Goal: Task Accomplishment & Management: Use online tool/utility

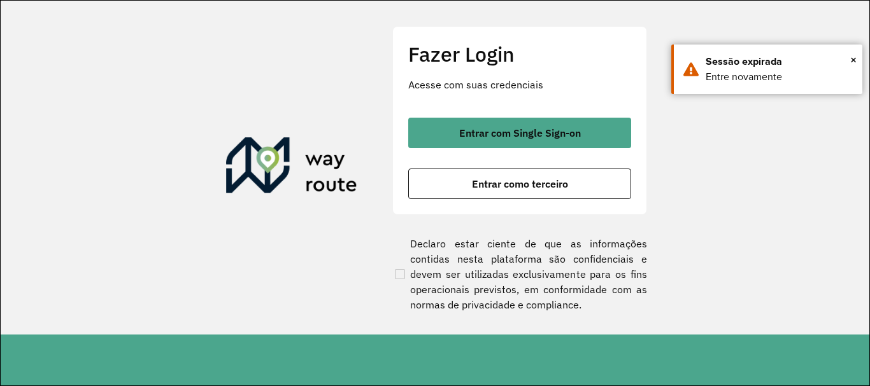
click at [504, 121] on button "Entrar com Single Sign-on" at bounding box center [519, 133] width 223 height 31
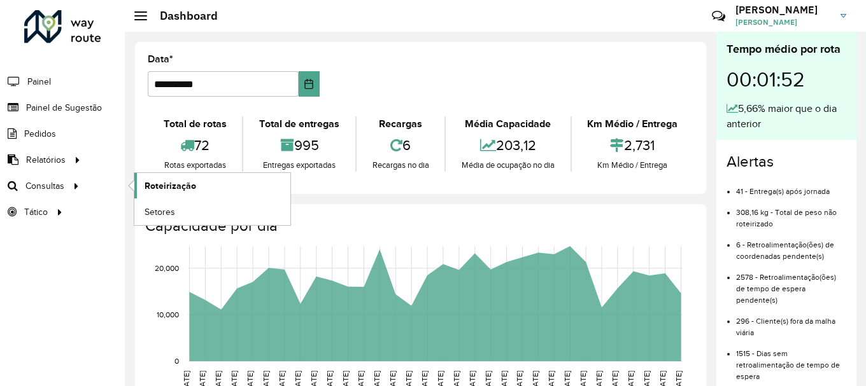
click at [162, 186] on span "Roteirização" at bounding box center [171, 186] width 52 height 13
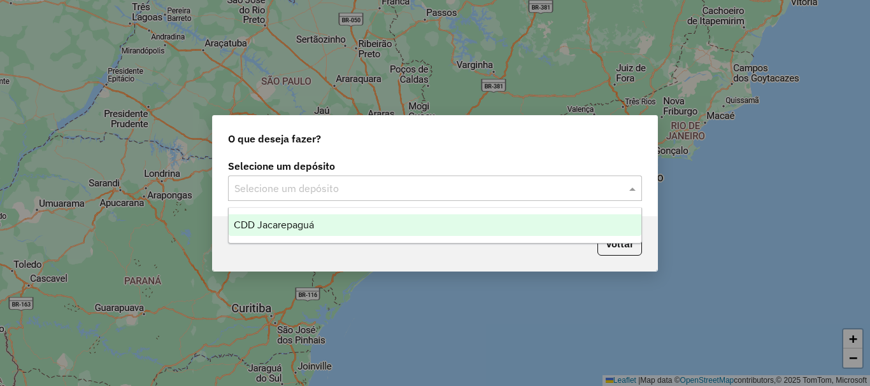
click at [304, 181] on input "text" at bounding box center [422, 188] width 376 height 15
click at [299, 224] on span "CDD Jacarepaguá" at bounding box center [274, 225] width 80 height 11
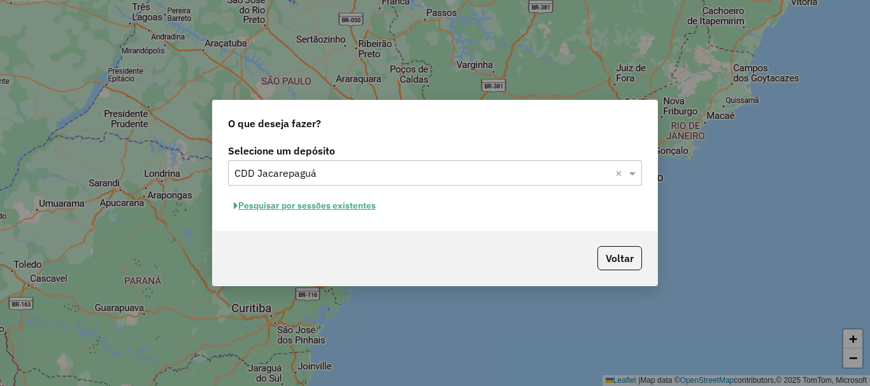
click at [307, 204] on button "Pesquisar por sessões existentes" at bounding box center [304, 206] width 153 height 20
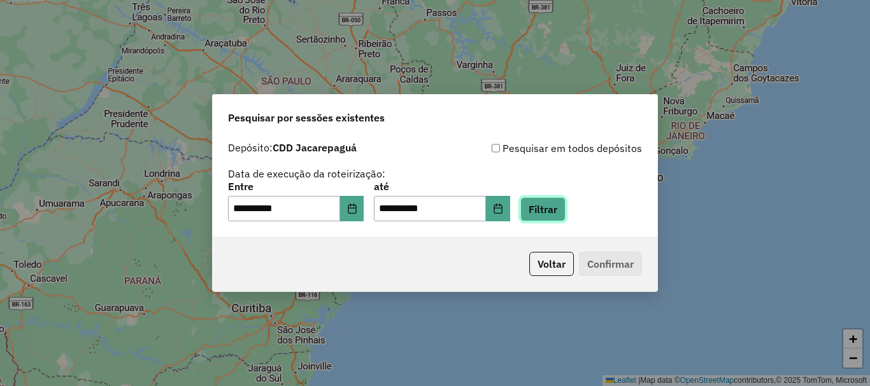
click at [555, 208] on button "Filtrar" at bounding box center [542, 209] width 45 height 24
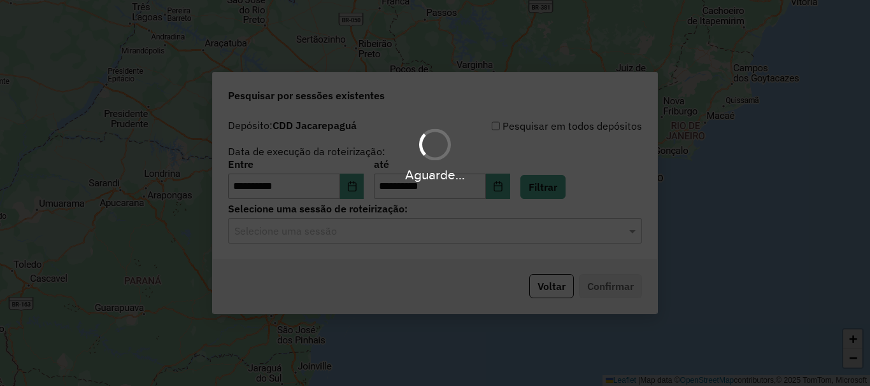
click at [388, 243] on div "Selecione uma sessão" at bounding box center [435, 230] width 414 height 25
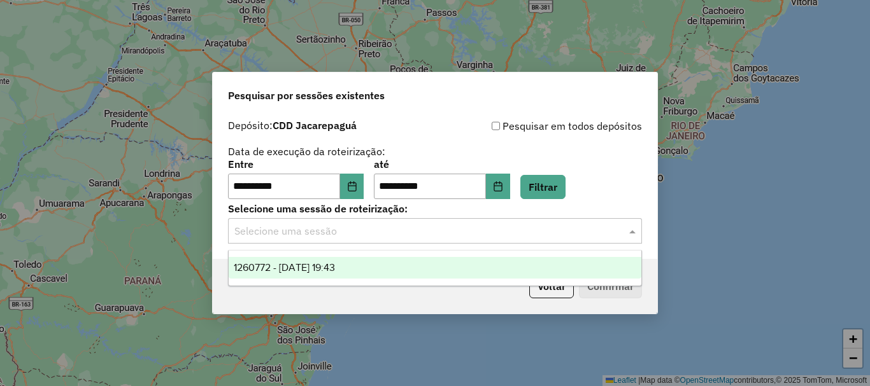
click at [370, 266] on div "1260772 - 06/09/2025 19:43" at bounding box center [435, 268] width 413 height 22
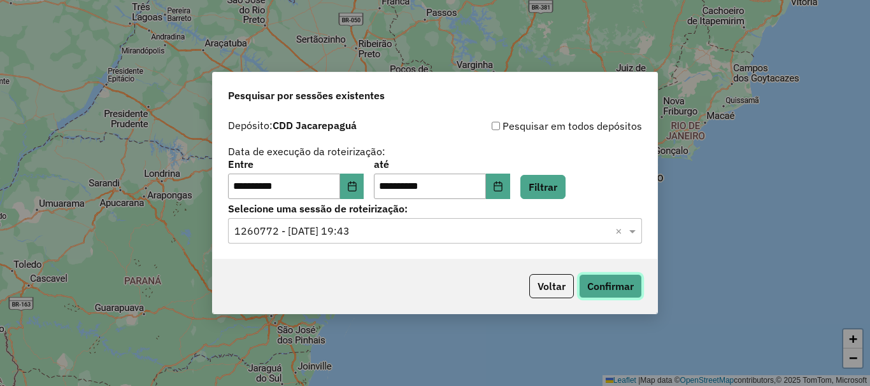
click at [613, 288] on button "Confirmar" at bounding box center [610, 286] width 63 height 24
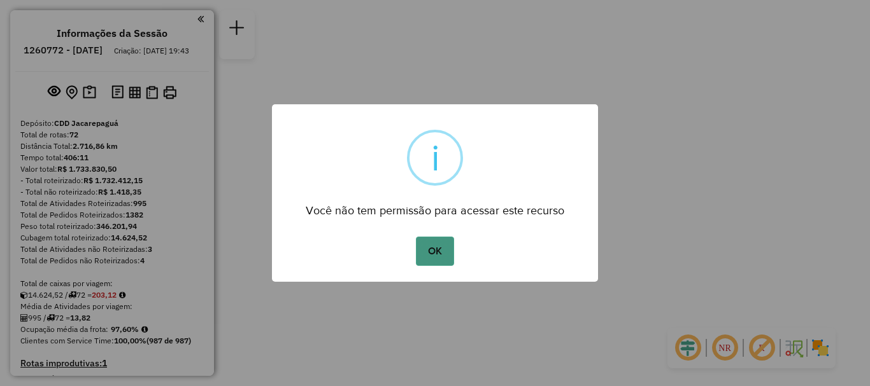
click at [442, 246] on button "OK" at bounding box center [435, 251] width 38 height 29
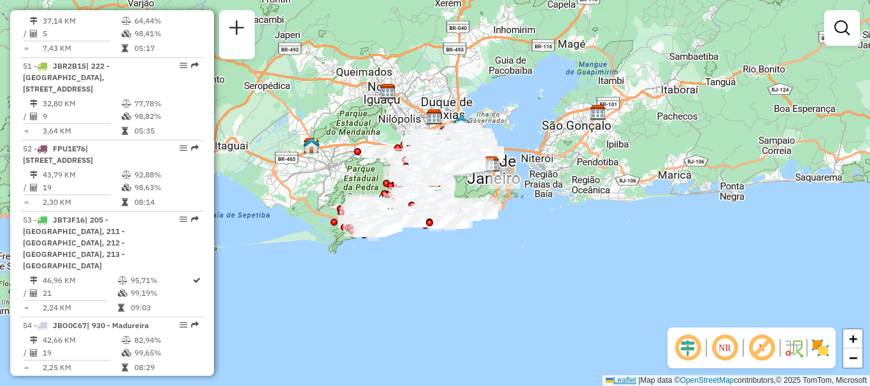
scroll to position [4808, 0]
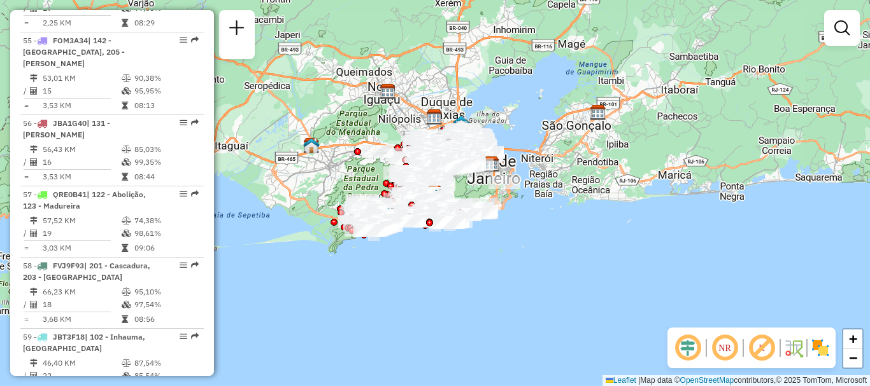
select select "**********"
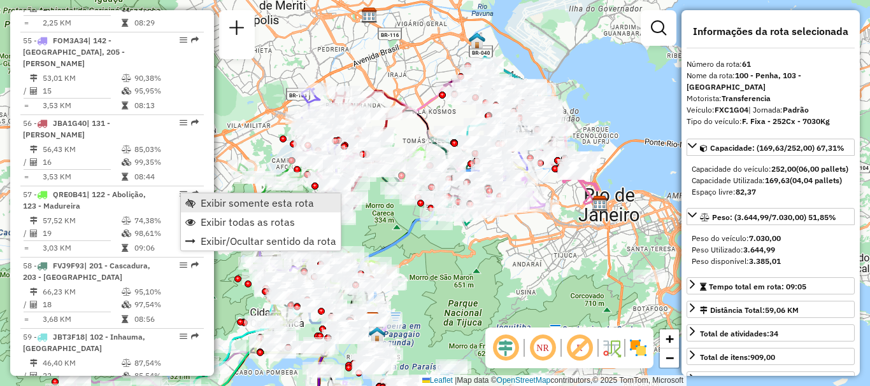
click at [229, 201] on span "Exibir somente esta rota" at bounding box center [257, 203] width 113 height 10
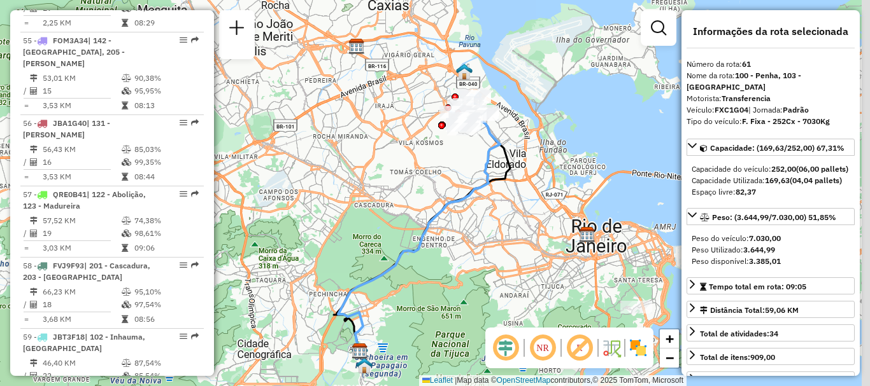
drag, startPoint x: 423, startPoint y: 121, endPoint x: 410, endPoint y: 154, distance: 35.7
click at [410, 153] on div "Janela de atendimento Grade de atendimento Capacidade Transportadoras Veículos …" at bounding box center [435, 193] width 870 height 386
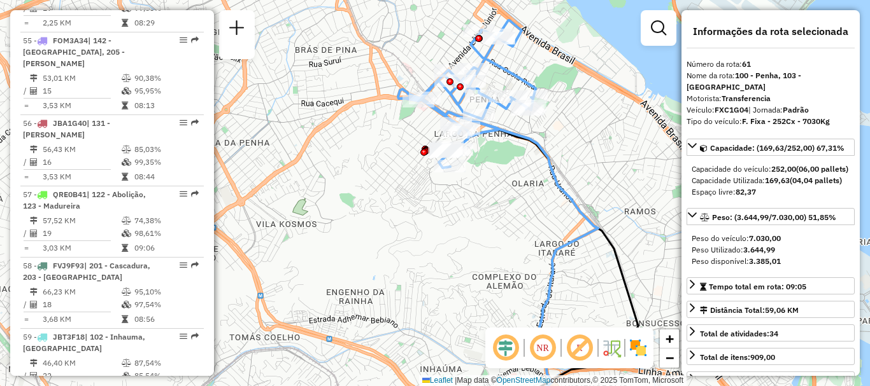
drag, startPoint x: 408, startPoint y: 122, endPoint x: 399, endPoint y: 167, distance: 46.1
click at [400, 164] on div "Rota 61 - Placa FXC1G04 55094932 - [PERSON_NAME] Janela de atendimento Grade de…" at bounding box center [435, 193] width 870 height 386
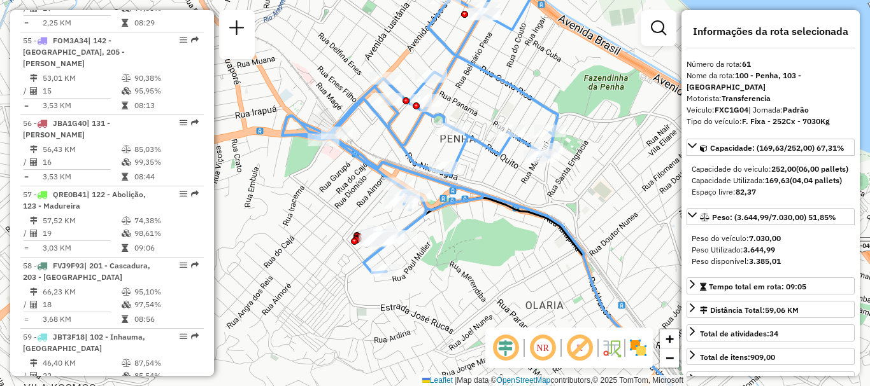
drag, startPoint x: 493, startPoint y: 182, endPoint x: 519, endPoint y: 223, distance: 48.4
click at [519, 223] on div "Janela de atendimento Grade de atendimento Capacidade Transportadoras Veículos …" at bounding box center [435, 193] width 870 height 386
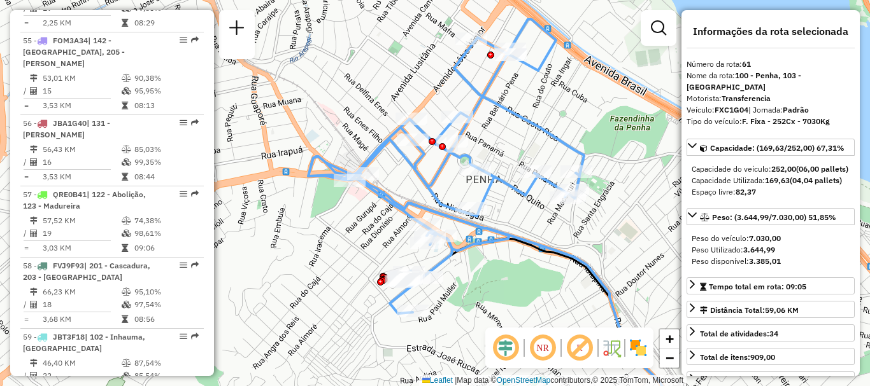
scroll to position [2021, 0]
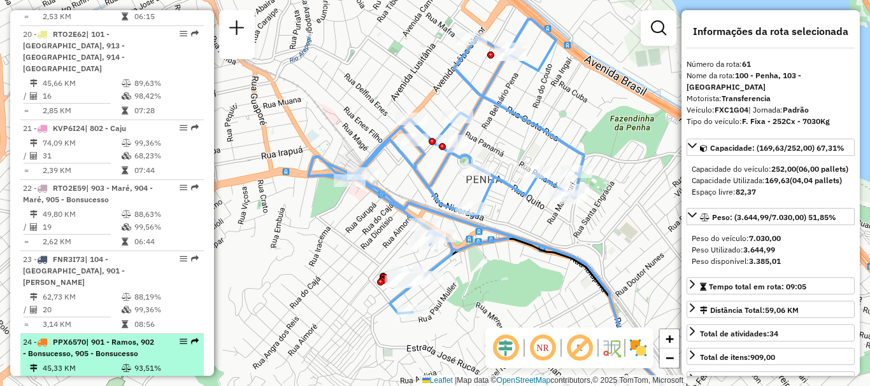
click at [83, 337] on div "24 - PPX6570 | 901 - Ramos, 902 - Bonsucesso, 905 - Bonsucesso" at bounding box center [90, 348] width 135 height 23
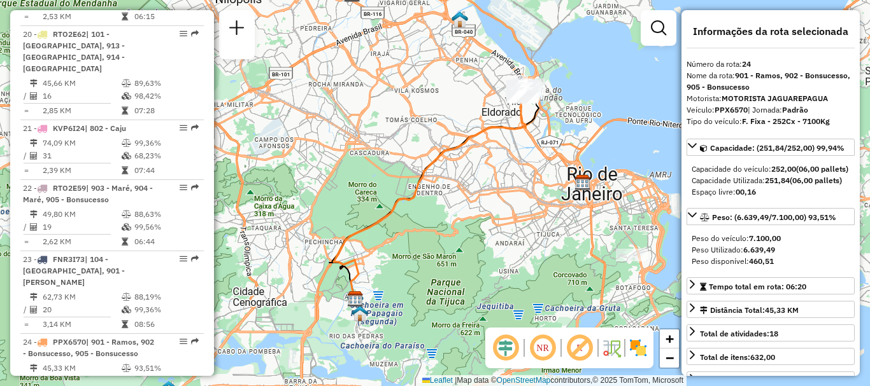
drag, startPoint x: 472, startPoint y: 100, endPoint x: 428, endPoint y: 141, distance: 60.8
click at [428, 141] on div "Janela de atendimento Grade de atendimento Capacidade Transportadoras Veículos …" at bounding box center [435, 193] width 870 height 386
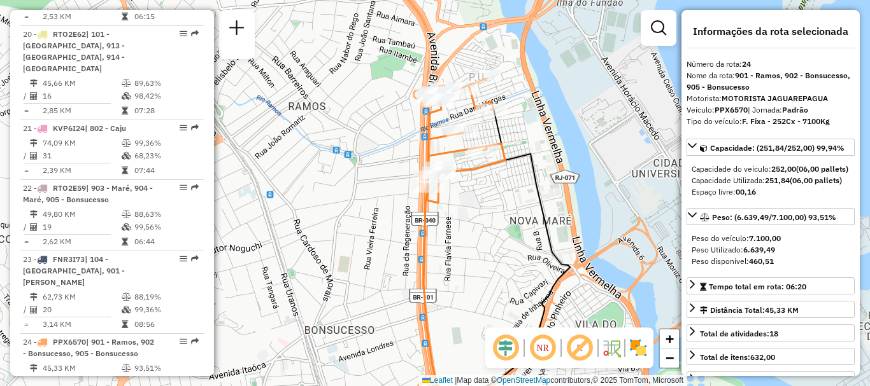
drag, startPoint x: 490, startPoint y: 200, endPoint x: 498, endPoint y: 209, distance: 11.7
click at [498, 209] on div "Janela de atendimento Grade de atendimento Capacidade Transportadoras Veículos …" at bounding box center [435, 193] width 870 height 386
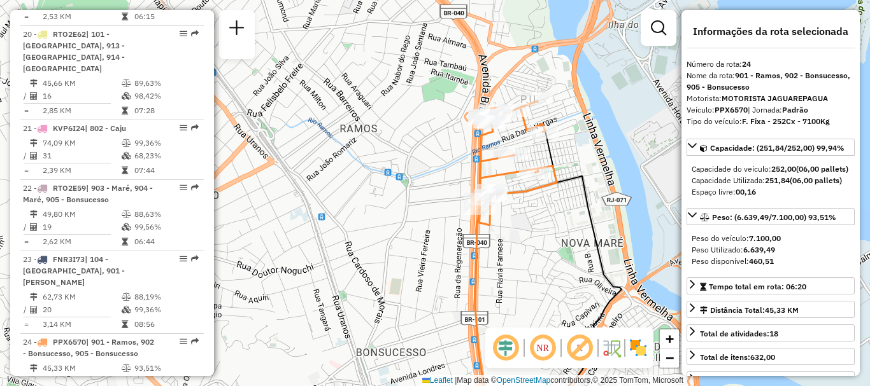
drag, startPoint x: 462, startPoint y: 151, endPoint x: 435, endPoint y: 155, distance: 27.6
click at [441, 155] on div "Janela de atendimento Grade de atendimento Capacidade Transportadoras Veículos …" at bounding box center [435, 193] width 870 height 386
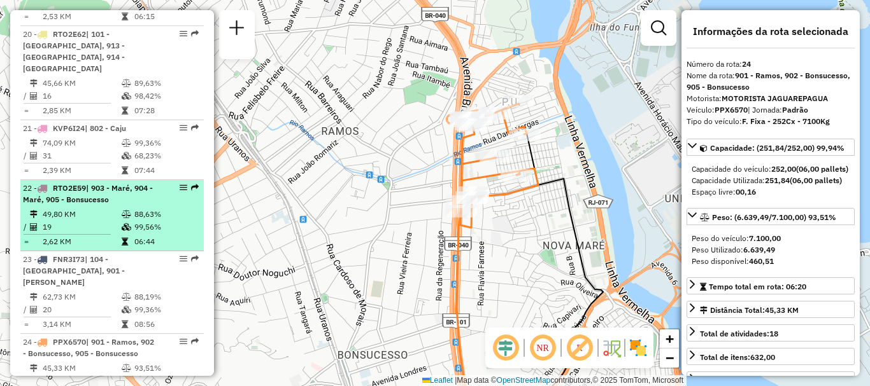
click at [69, 183] on span "| 903 - Maré, 904 - Maré, 905 - Bonsucesso" at bounding box center [88, 193] width 130 height 21
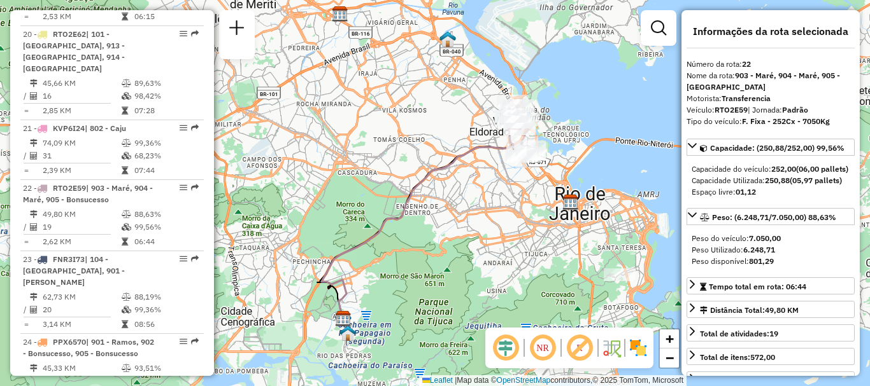
drag, startPoint x: 477, startPoint y: 147, endPoint x: 420, endPoint y: 194, distance: 74.2
click at [442, 180] on icon at bounding box center [419, 226] width 197 height 195
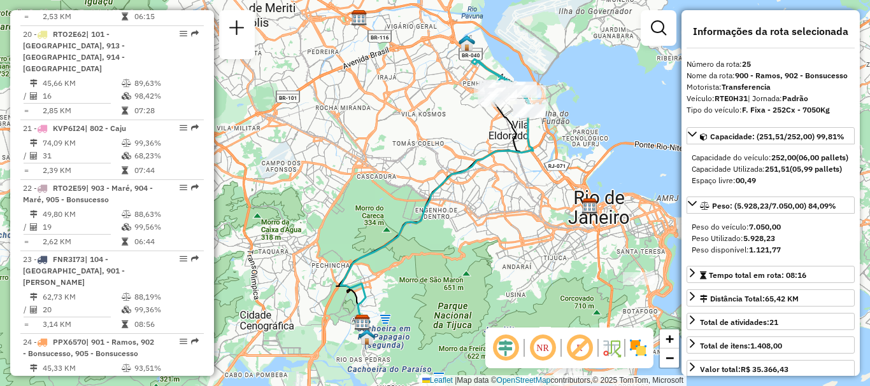
drag, startPoint x: 470, startPoint y: 132, endPoint x: 449, endPoint y: 168, distance: 42.3
click at [449, 168] on div "Janela de atendimento Grade de atendimento Capacidade Transportadoras Veículos …" at bounding box center [435, 193] width 870 height 386
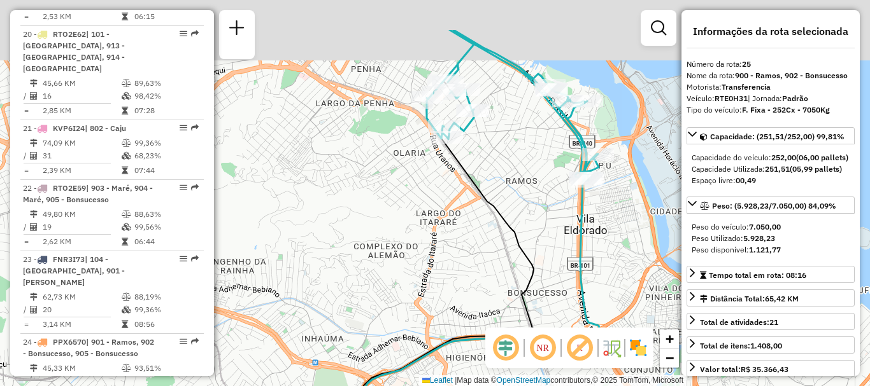
drag, startPoint x: 520, startPoint y: 123, endPoint x: 419, endPoint y: 230, distance: 147.3
click at [419, 230] on div "Janela de atendimento Grade de atendimento Capacidade Transportadoras Veículos …" at bounding box center [435, 193] width 870 height 386
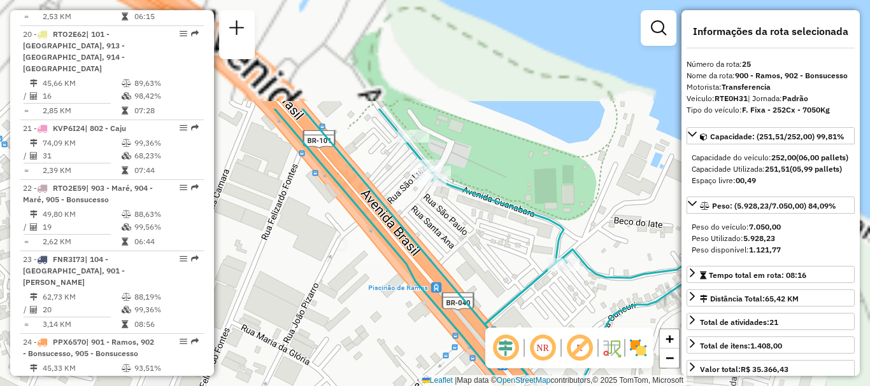
drag, startPoint x: 519, startPoint y: 97, endPoint x: 423, endPoint y: 256, distance: 185.1
click at [423, 256] on div "Janela de atendimento Grade de atendimento Capacidade Transportadoras Veículos …" at bounding box center [435, 193] width 870 height 386
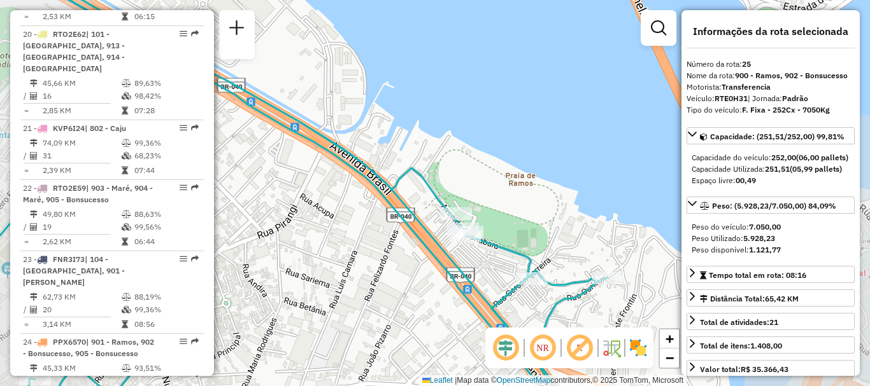
drag, startPoint x: 471, startPoint y: 246, endPoint x: 434, endPoint y: 160, distance: 94.4
click at [436, 167] on div "Janela de atendimento Grade de atendimento Capacidade Transportadoras Veículos …" at bounding box center [435, 193] width 870 height 386
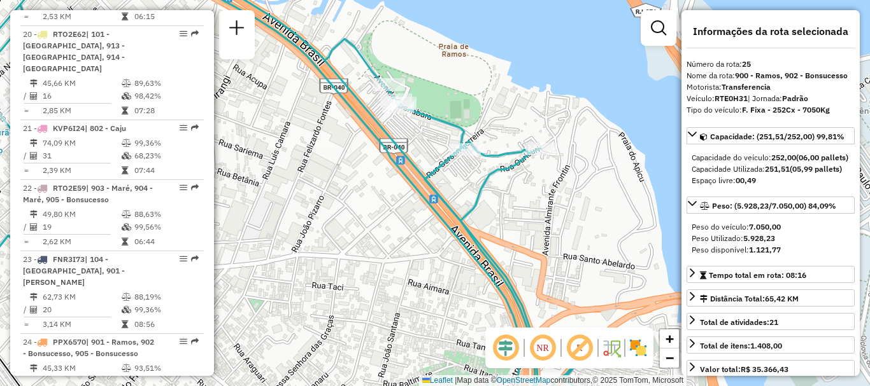
drag, startPoint x: 467, startPoint y: 210, endPoint x: 407, endPoint y: 122, distance: 106.3
click at [410, 134] on div "Janela de atendimento Grade de atendimento Capacidade Transportadoras Veículos …" at bounding box center [435, 193] width 870 height 386
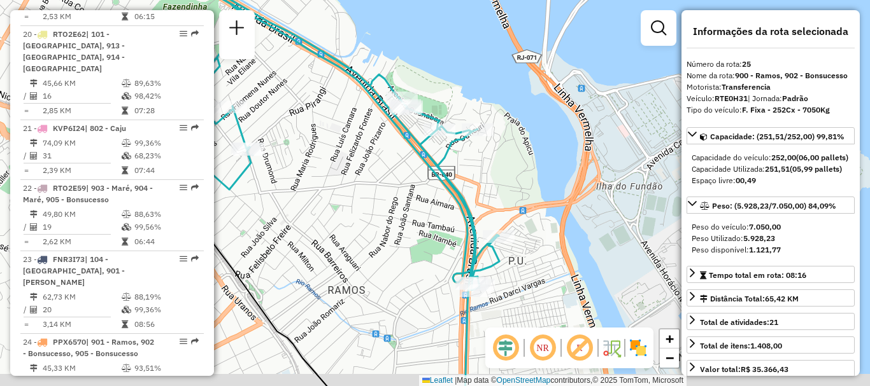
drag, startPoint x: 482, startPoint y: 240, endPoint x: 458, endPoint y: 171, distance: 72.9
click at [465, 188] on icon at bounding box center [307, 112] width 383 height 356
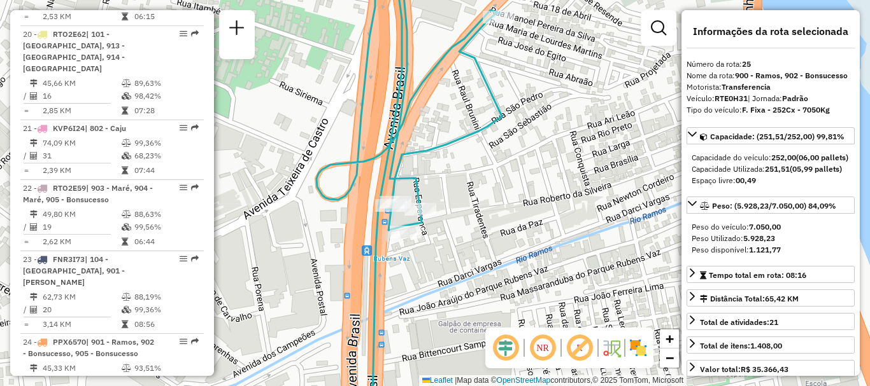
drag, startPoint x: 483, startPoint y: 131, endPoint x: 476, endPoint y: 220, distance: 89.4
click at [476, 220] on div "Janela de atendimento Grade de atendimento Capacidade Transportadoras Veículos …" at bounding box center [435, 193] width 870 height 386
